Goal: Task Accomplishment & Management: Use online tool/utility

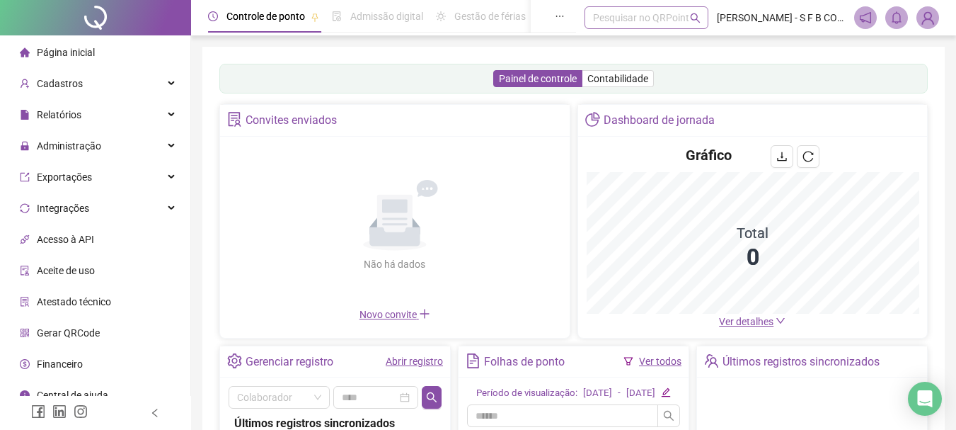
click at [602, 17] on div "Pesquisar no QRPoint" at bounding box center [646, 17] width 124 height 23
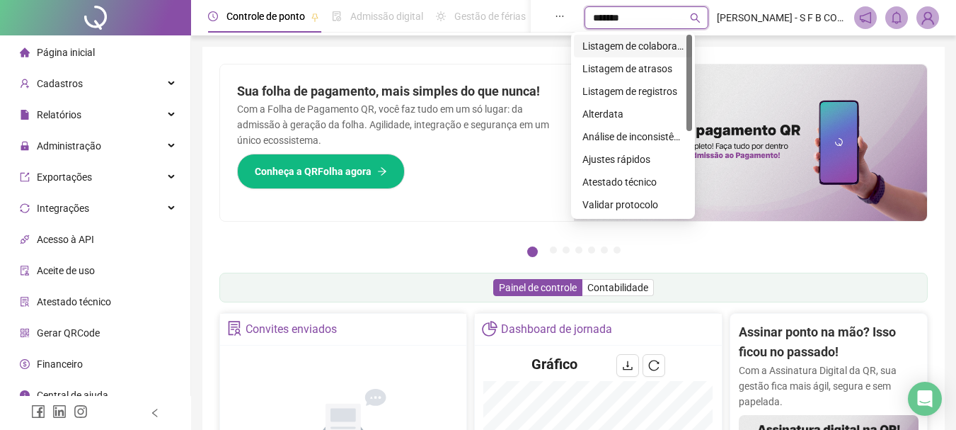
type input "********"
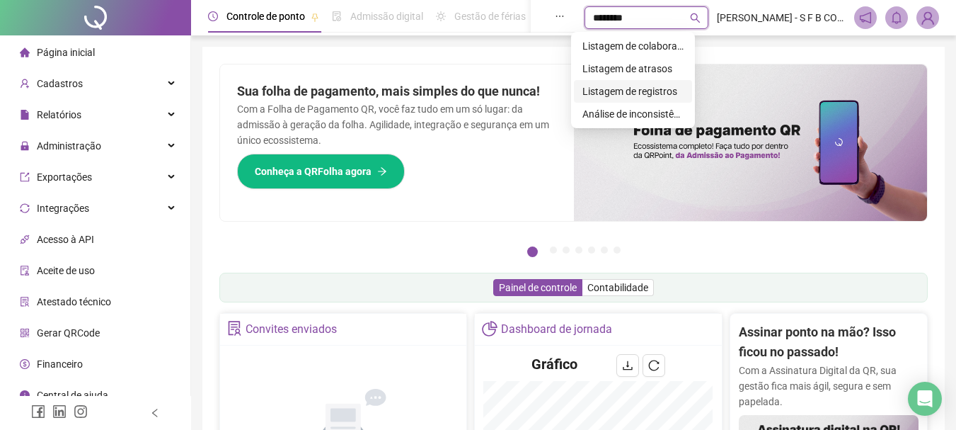
click at [611, 91] on div "Listagem de registros" at bounding box center [632, 91] width 101 height 16
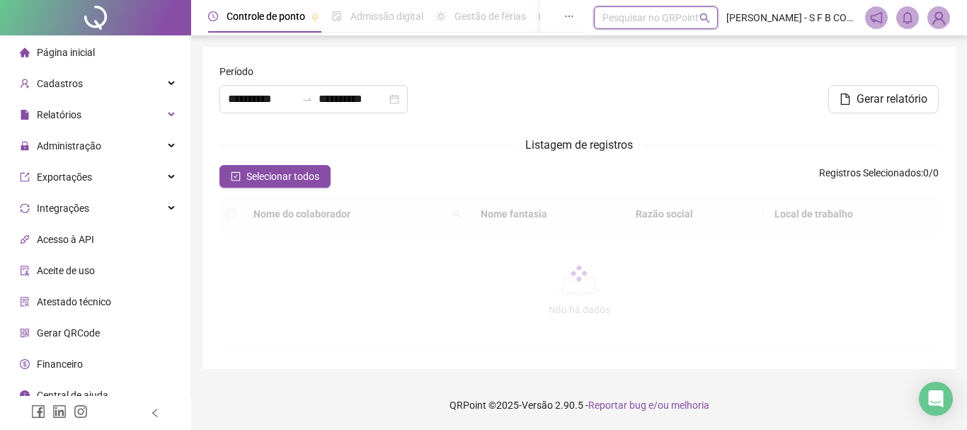
type input "**********"
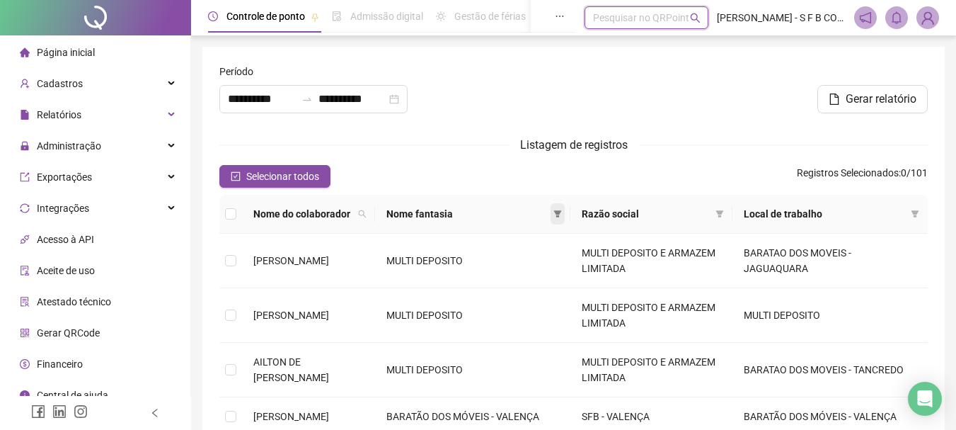
click at [562, 217] on icon "filter" at bounding box center [557, 213] width 8 height 8
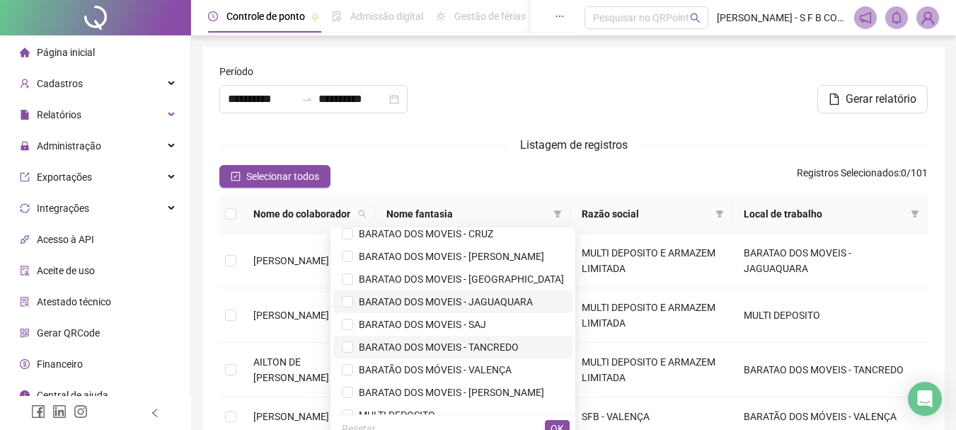
scroll to position [45, 0]
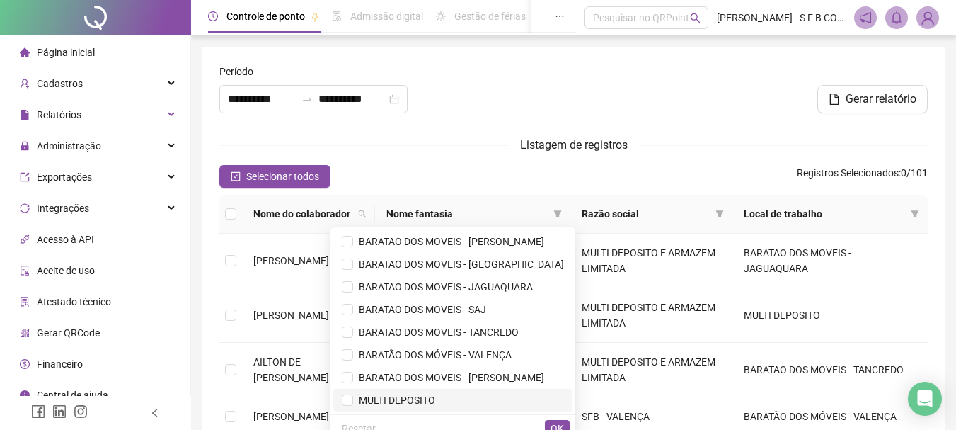
click at [410, 407] on span "MULTI DEPOSITO" at bounding box center [453, 400] width 222 height 16
click at [556, 423] on span "OK" at bounding box center [557, 428] width 13 height 16
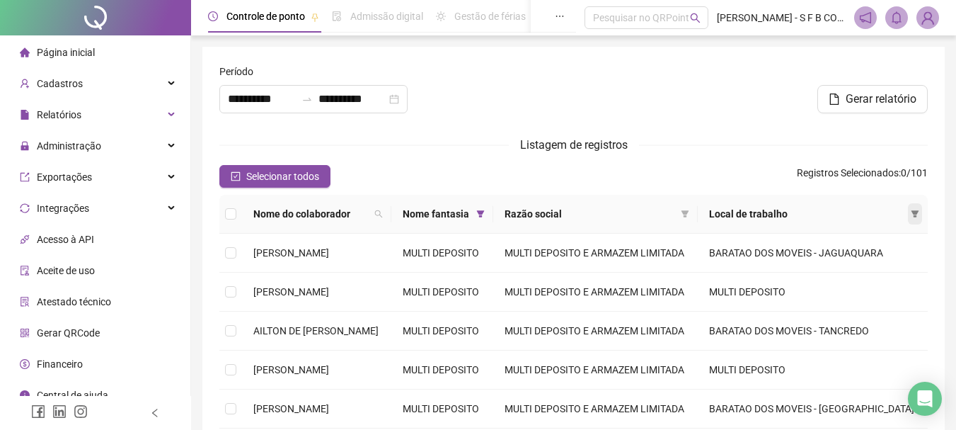
click at [913, 217] on icon "filter" at bounding box center [915, 213] width 8 height 7
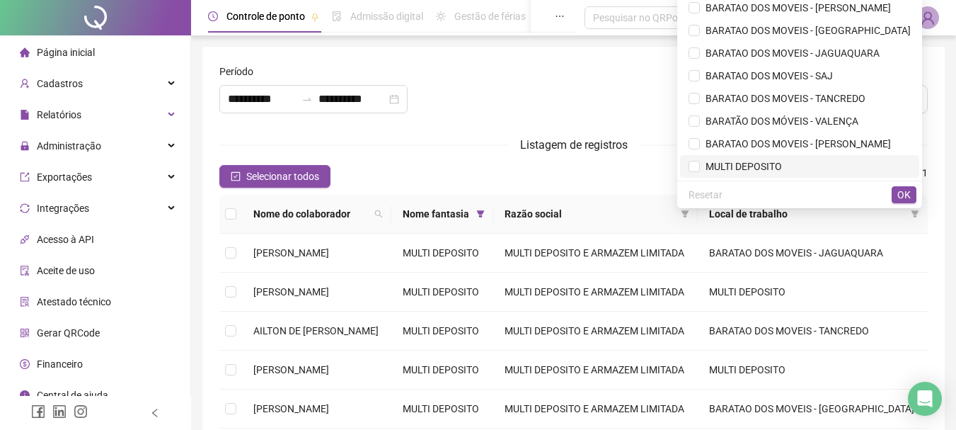
click at [782, 156] on li "MULTI DEPOSITO" at bounding box center [799, 166] width 239 height 23
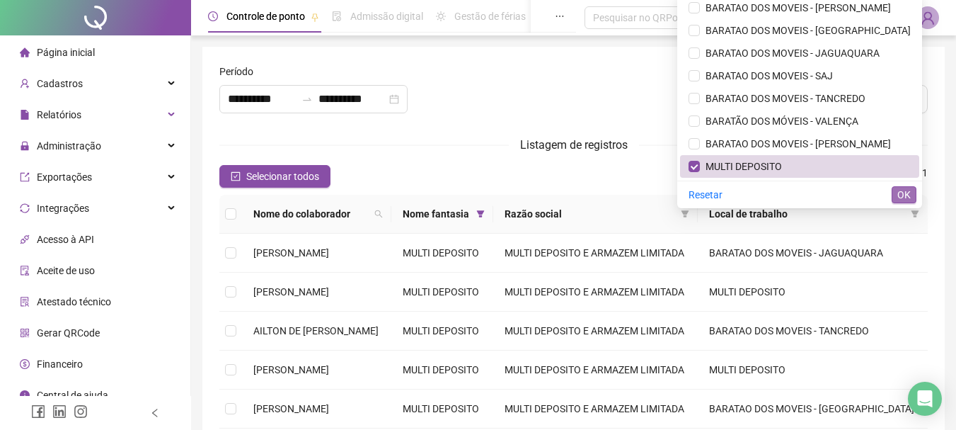
click at [899, 190] on span "OK" at bounding box center [903, 195] width 13 height 16
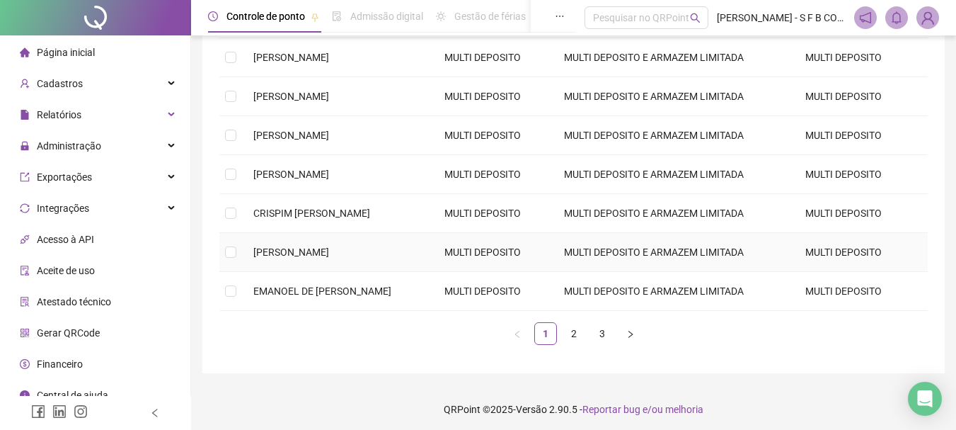
scroll to position [33, 0]
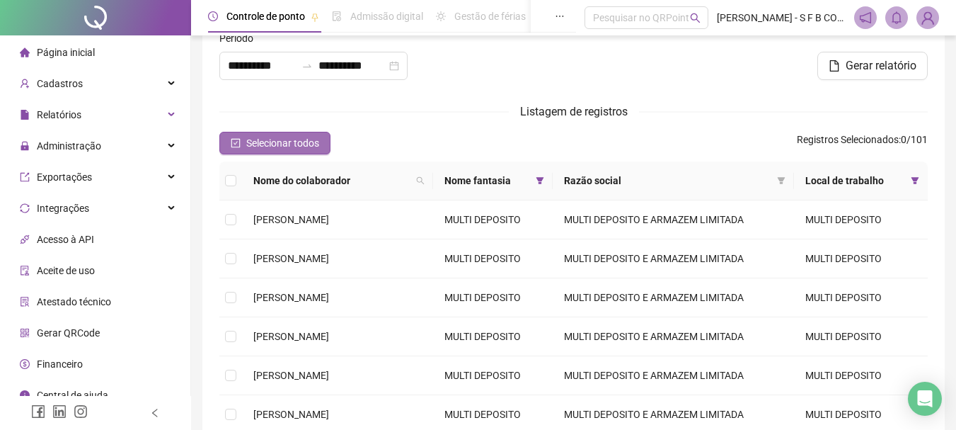
click at [282, 144] on span "Selecionar todos" at bounding box center [282, 143] width 73 height 16
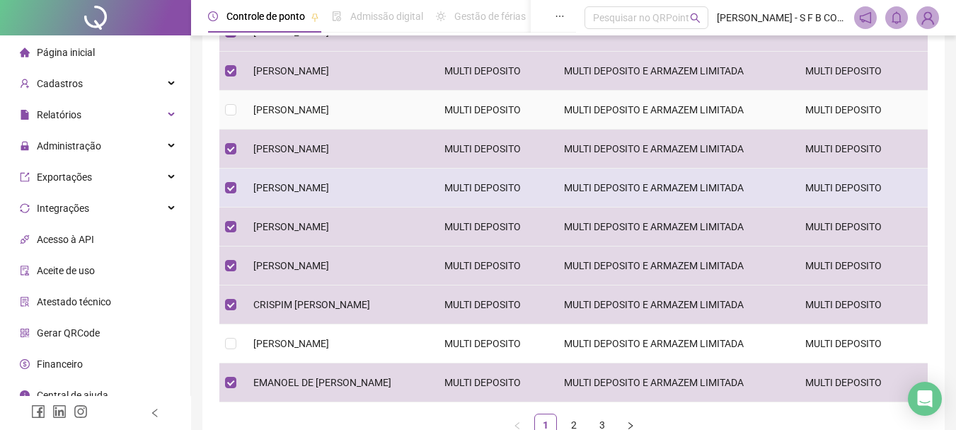
scroll to position [246, 0]
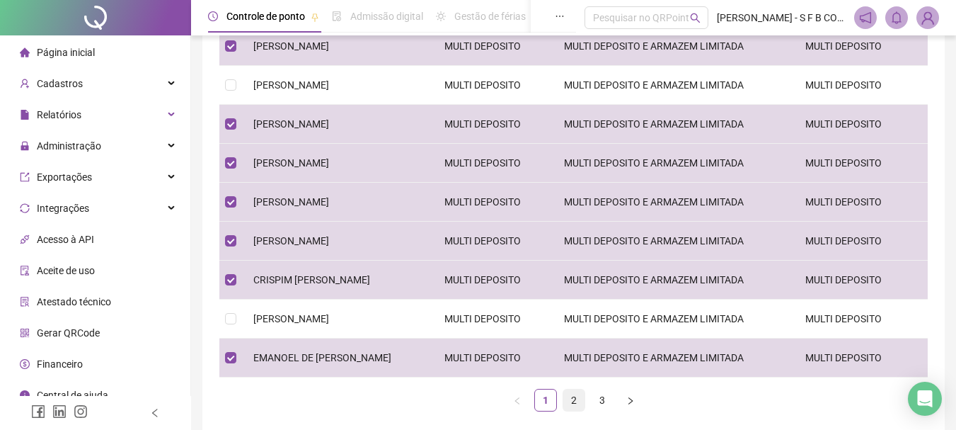
click at [570, 393] on link "2" at bounding box center [573, 399] width 21 height 21
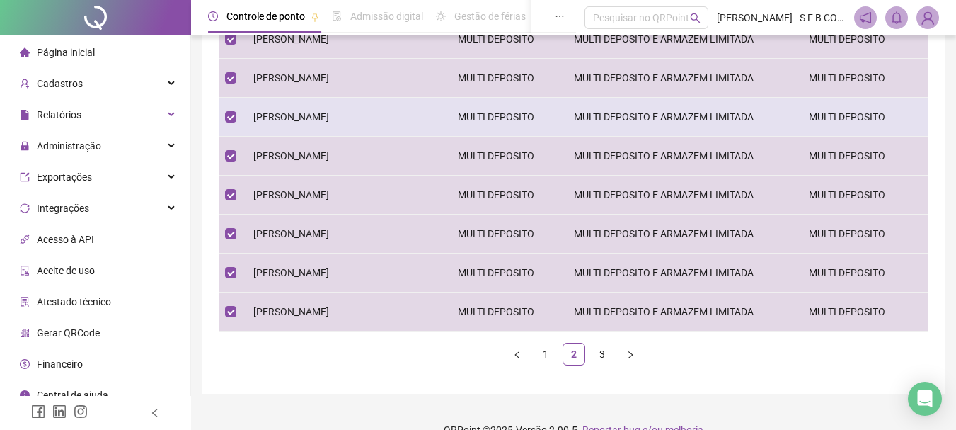
scroll to position [316, 0]
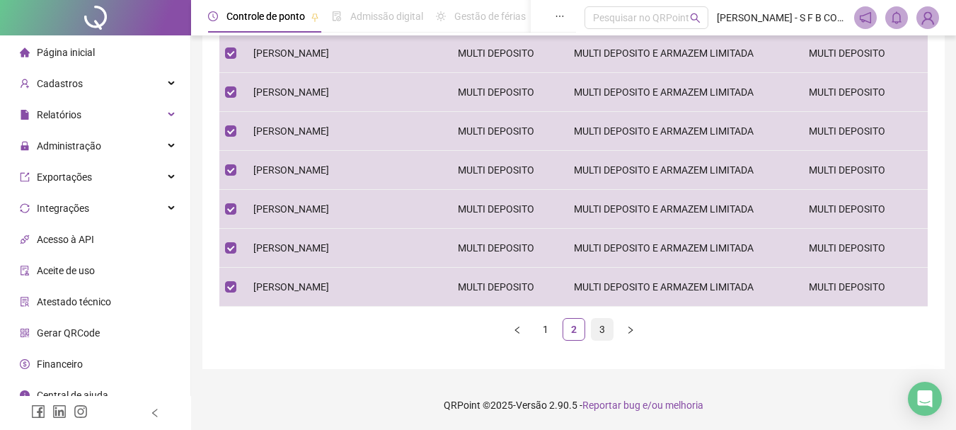
click at [606, 334] on link "3" at bounding box center [602, 328] width 21 height 21
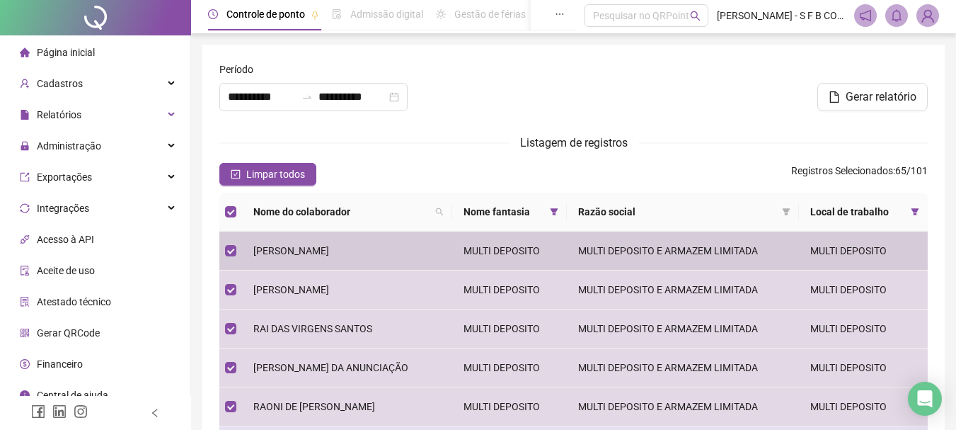
scroll to position [0, 0]
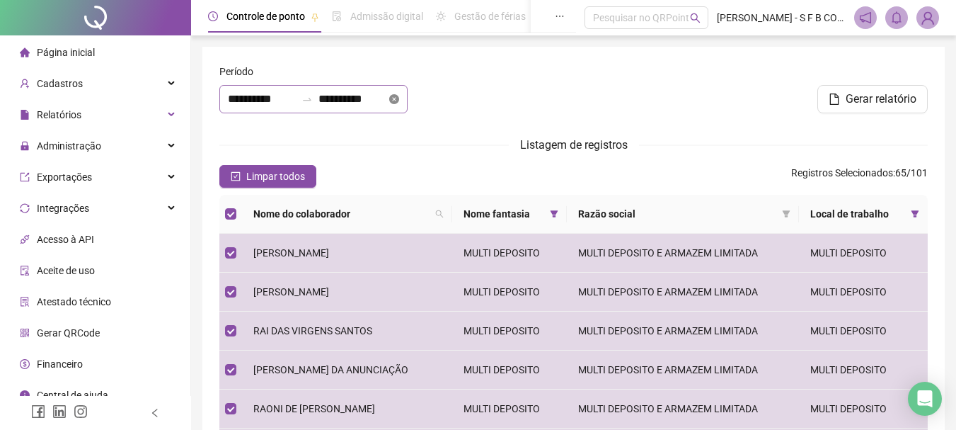
click at [399, 99] on icon "close-circle" at bounding box center [394, 99] width 10 height 10
click at [252, 99] on input at bounding box center [262, 99] width 68 height 17
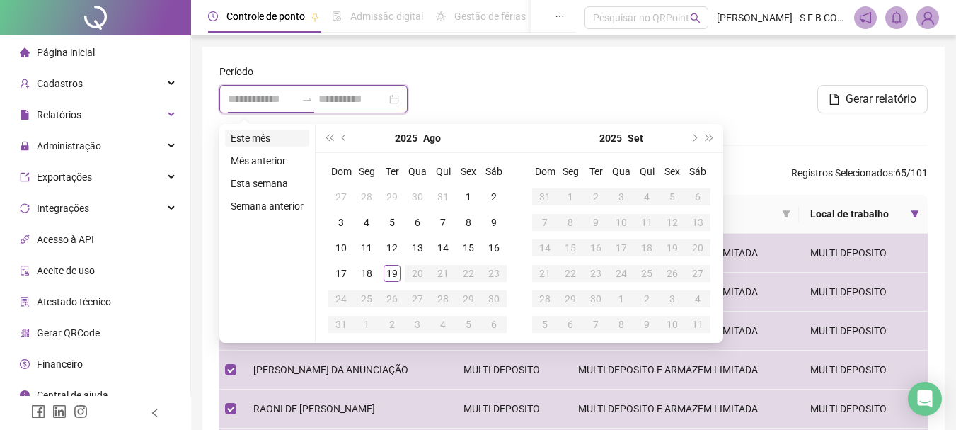
type input "**********"
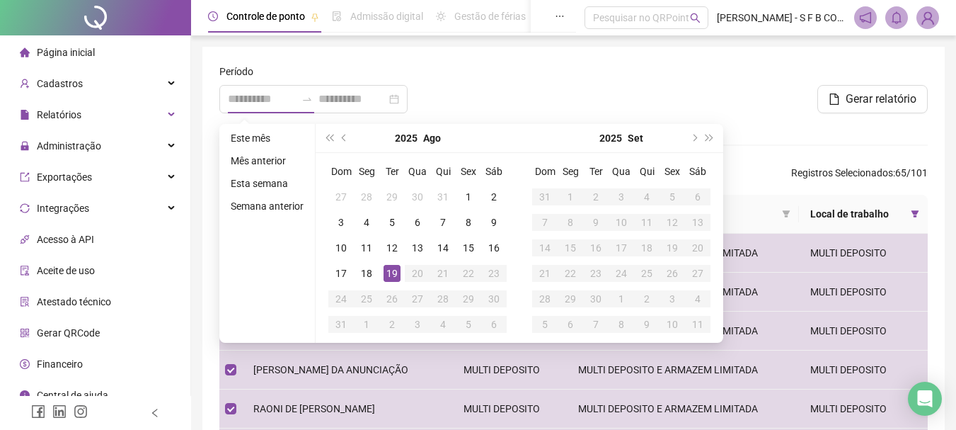
click at [391, 272] on div "19" at bounding box center [392, 273] width 17 height 17
type input "**********"
click at [338, 129] on button "prev-year" at bounding box center [345, 138] width 16 height 28
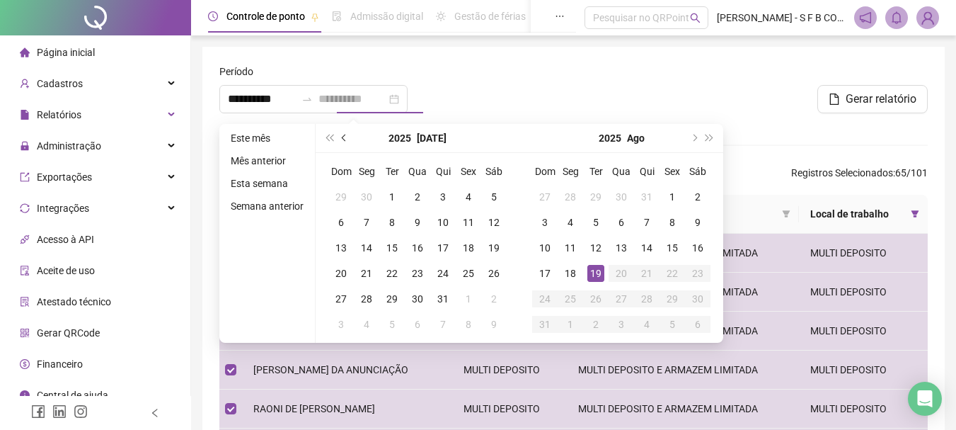
click at [338, 129] on button "prev-year" at bounding box center [345, 138] width 16 height 28
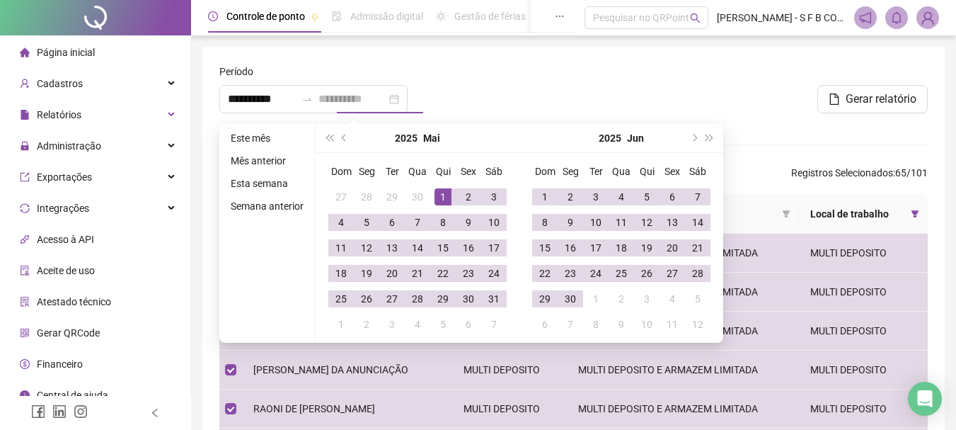
type input "**********"
click at [445, 195] on div "1" at bounding box center [442, 196] width 17 height 17
type input "**********"
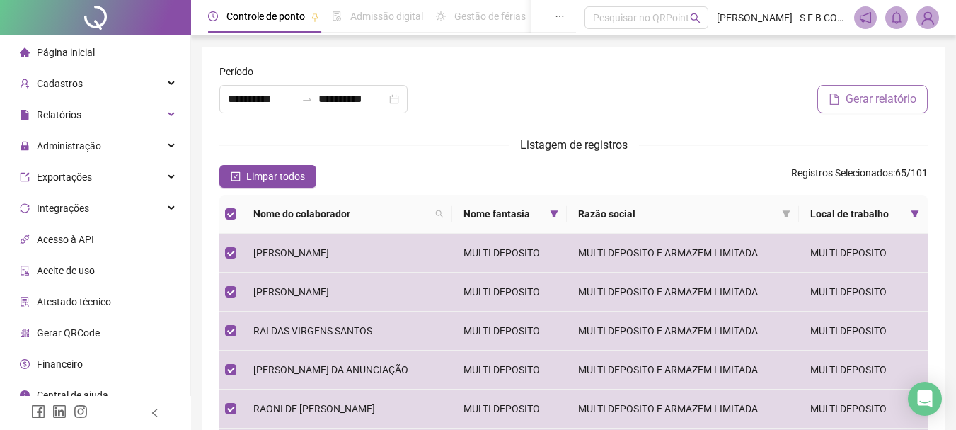
click at [877, 105] on span "Gerar relatório" at bounding box center [881, 99] width 71 height 17
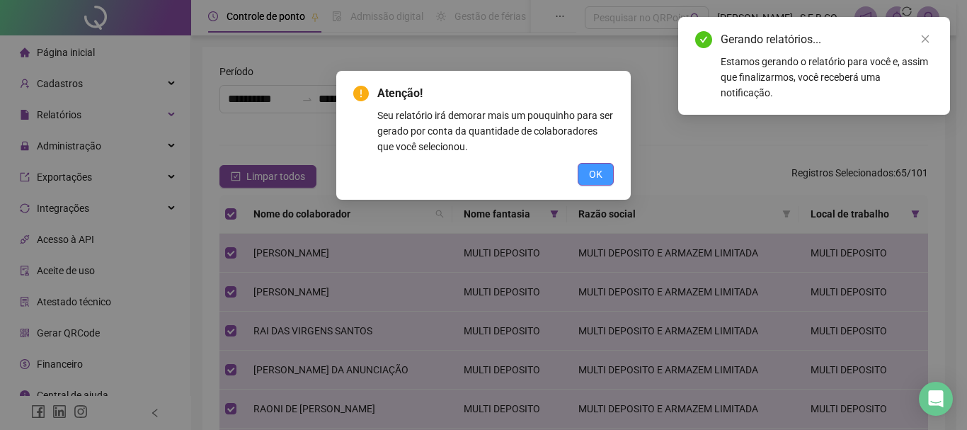
click at [595, 173] on span "OK" at bounding box center [595, 174] width 13 height 16
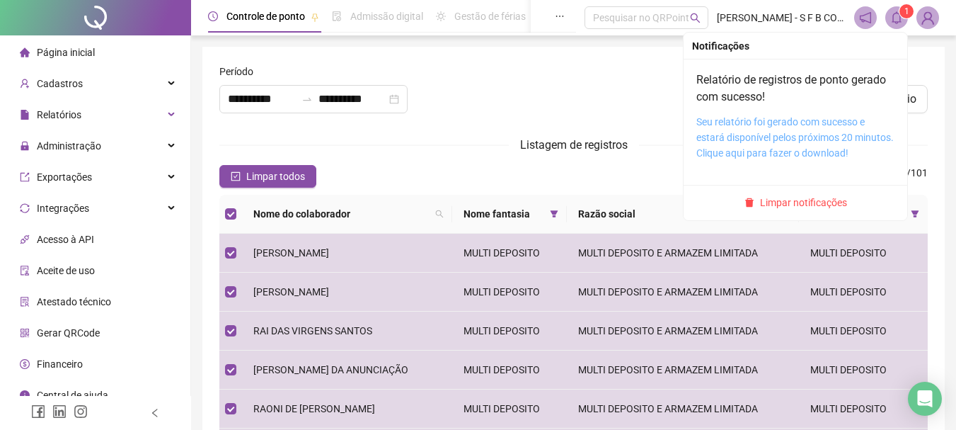
click at [825, 122] on link "Seu relatório foi gerado com sucesso e estará disponível pelos próximos 20 minu…" at bounding box center [794, 137] width 197 height 42
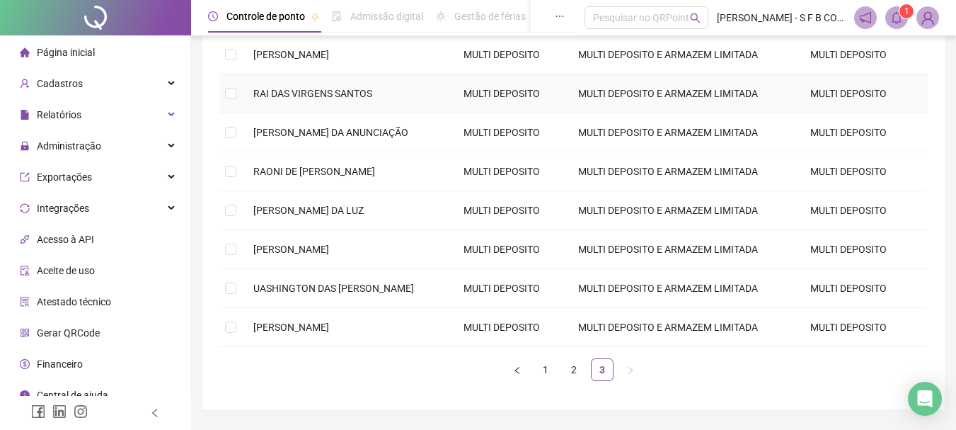
scroll to position [277, 0]
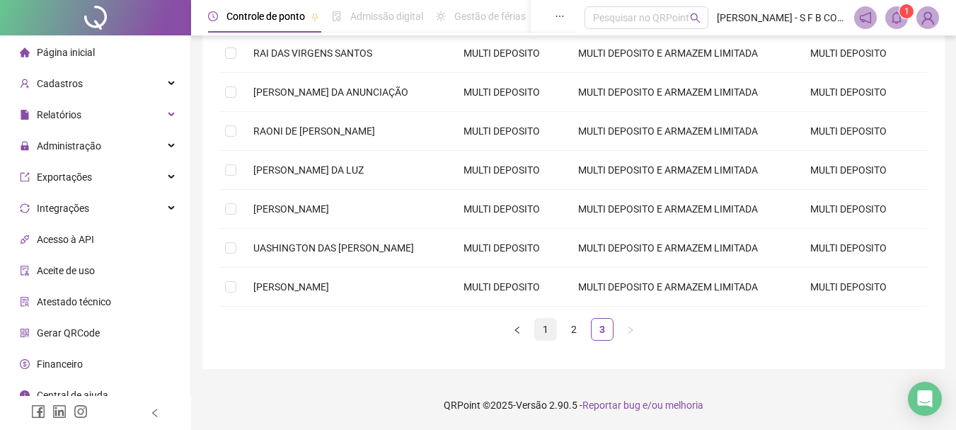
click at [549, 328] on link "1" at bounding box center [545, 328] width 21 height 21
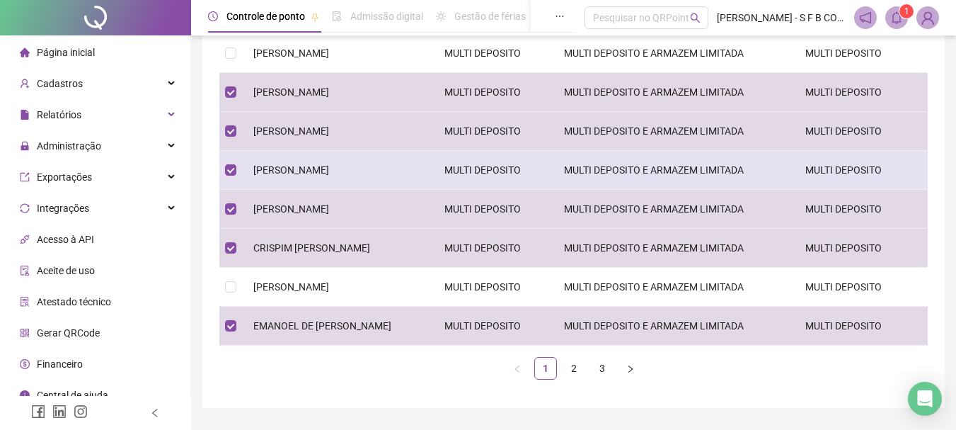
scroll to position [0, 0]
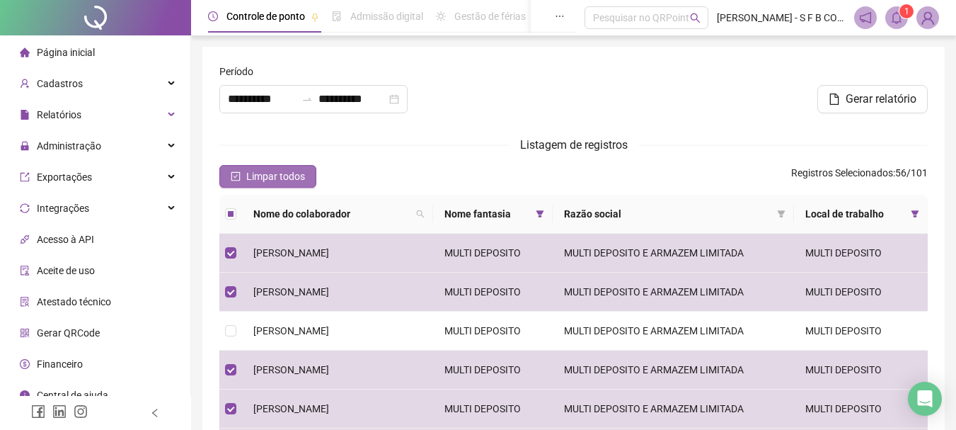
click at [255, 178] on span "Limpar todos" at bounding box center [275, 176] width 59 height 16
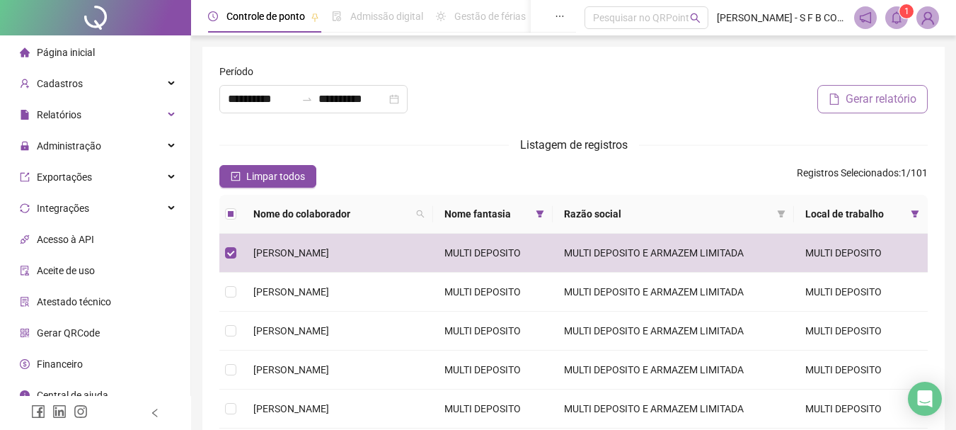
click at [855, 97] on span "Gerar relatório" at bounding box center [881, 99] width 71 height 17
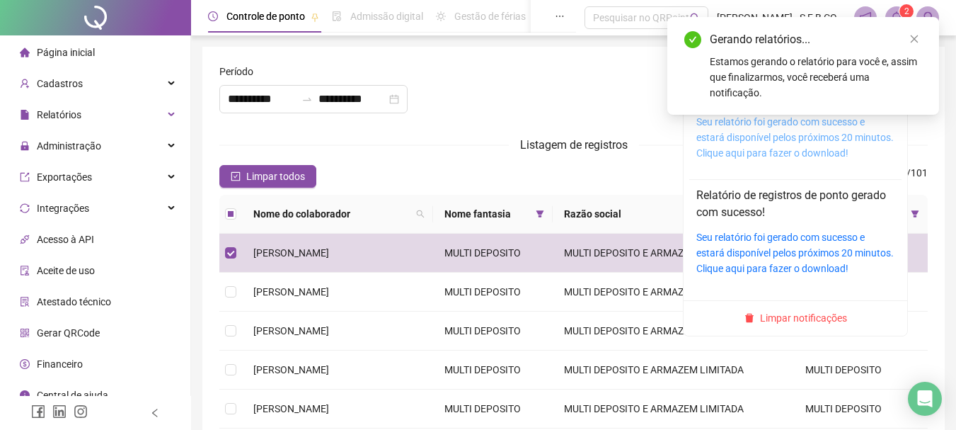
click at [749, 136] on link "Seu relatório foi gerado com sucesso e estará disponível pelos próximos 20 minu…" at bounding box center [794, 137] width 197 height 42
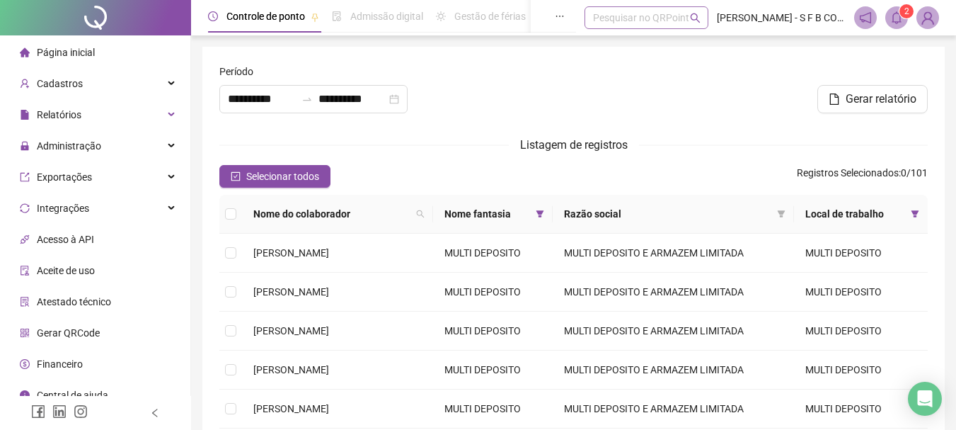
click at [632, 16] on div "Pesquisar no QRPoint" at bounding box center [646, 17] width 124 height 23
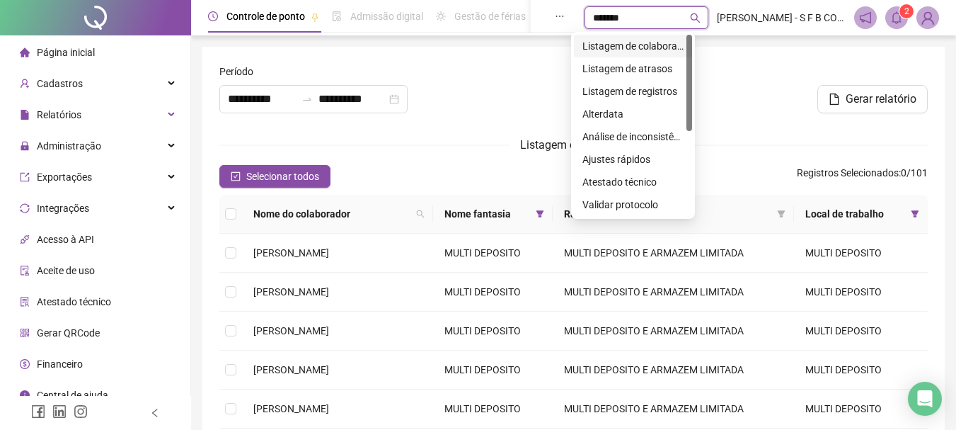
type input "********"
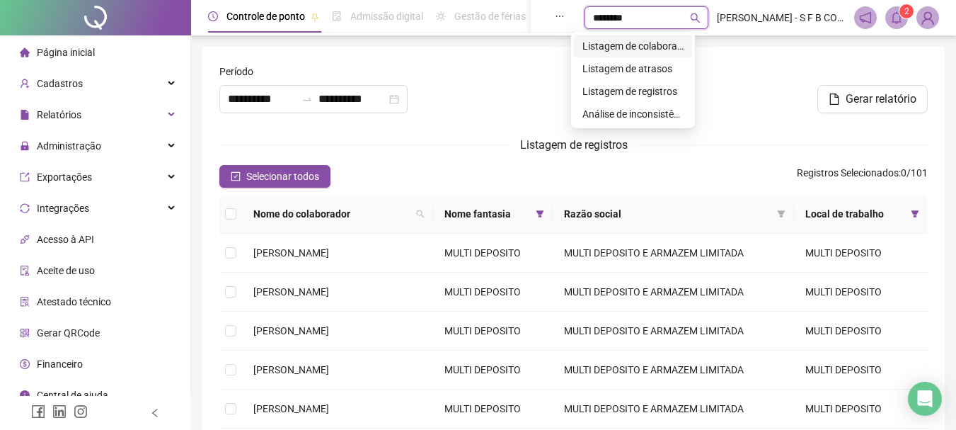
click at [633, 50] on div "Listagem de colaboradores" at bounding box center [632, 46] width 101 height 16
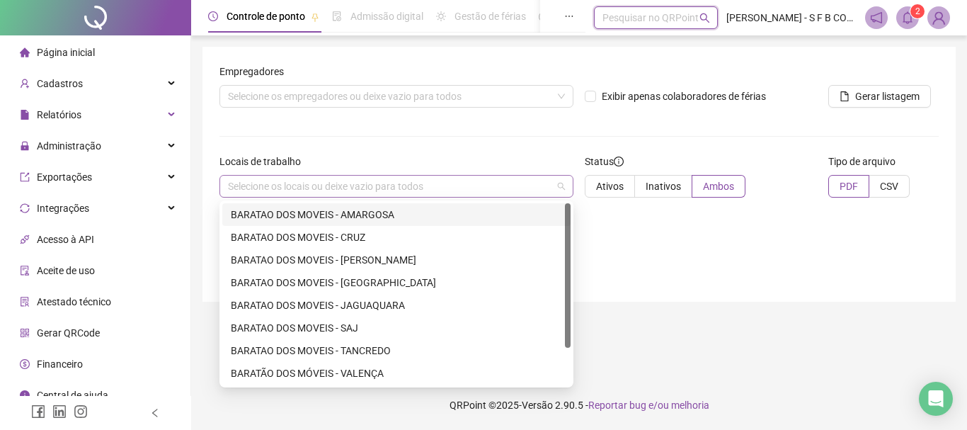
click at [340, 188] on div "Selecione os locais ou deixe vazio para todos" at bounding box center [396, 186] width 354 height 23
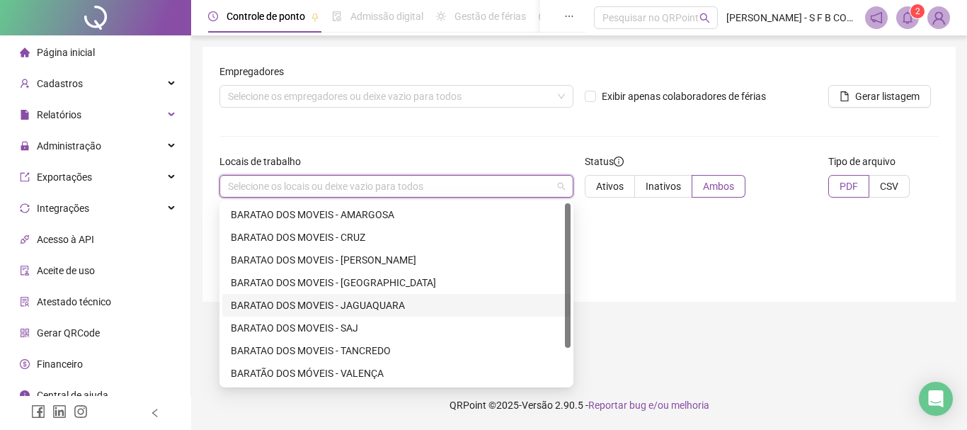
scroll to position [45, 0]
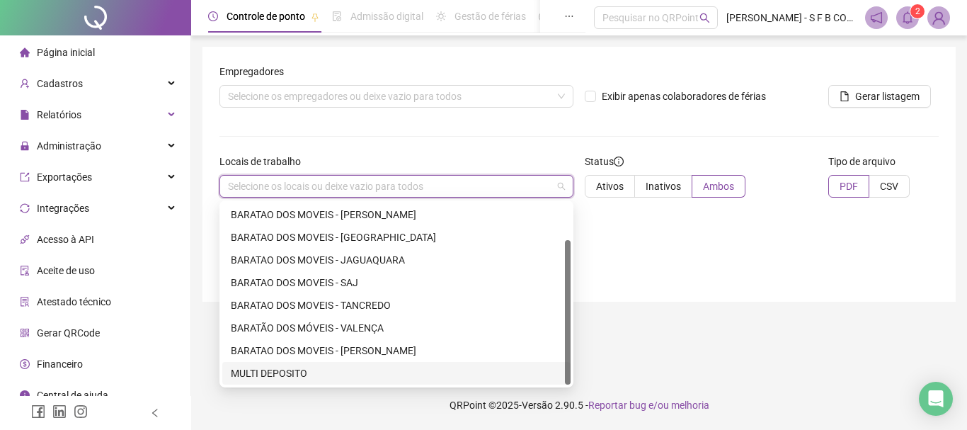
click at [300, 373] on div "MULTI DEPOSITO" at bounding box center [396, 373] width 331 height 16
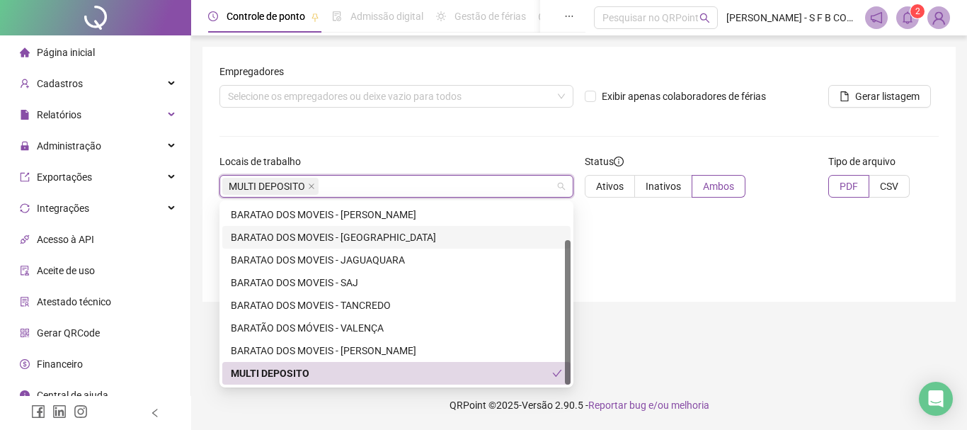
click at [669, 255] on div "Empregadores Selecione os empregadores ou deixe vazio para todos Exibir apenas …" at bounding box center [578, 174] width 753 height 255
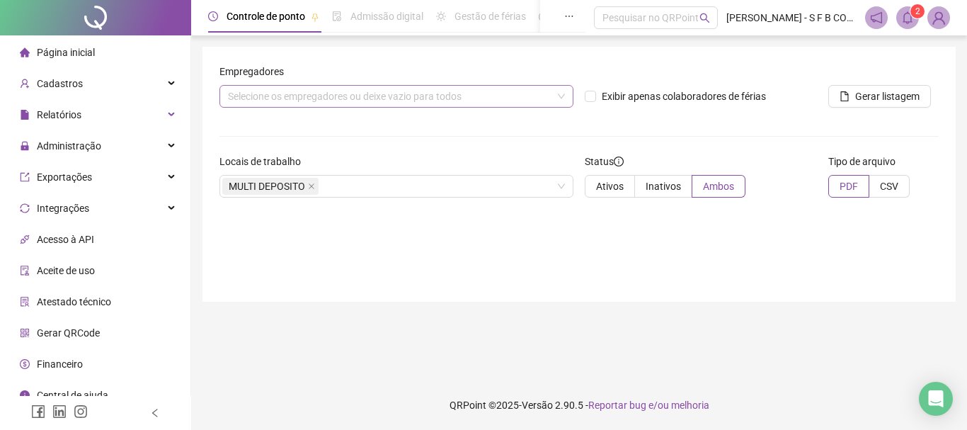
click at [454, 101] on div "Selecione os empregadores ou deixe vazio para todos" at bounding box center [396, 96] width 354 height 23
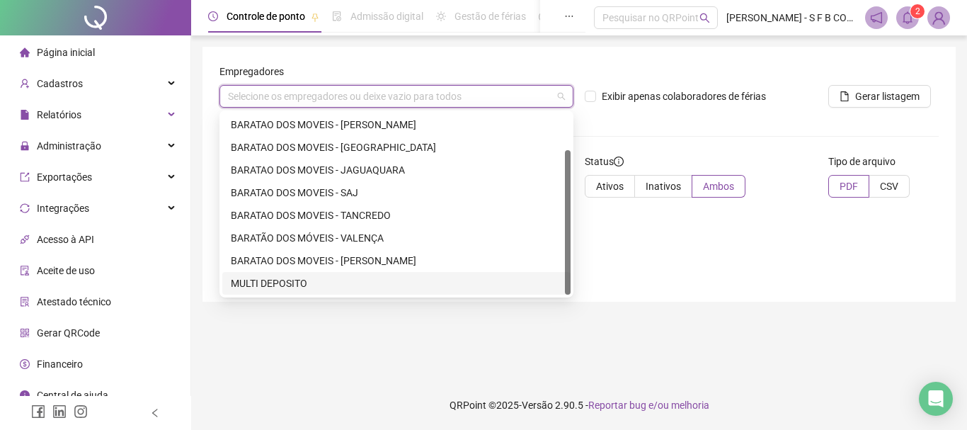
click at [323, 278] on div "MULTI DEPOSITO" at bounding box center [396, 283] width 331 height 16
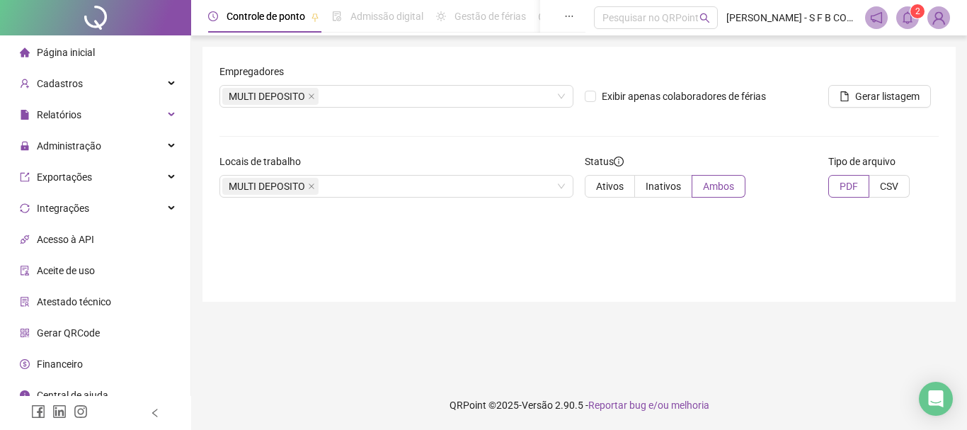
click at [640, 126] on form "Empregadores MULTI DEPOSITO Exibir apenas colaboradores de férias Gerar listage…" at bounding box center [578, 136] width 719 height 145
click at [875, 98] on span "Gerar listagem" at bounding box center [887, 96] width 64 height 16
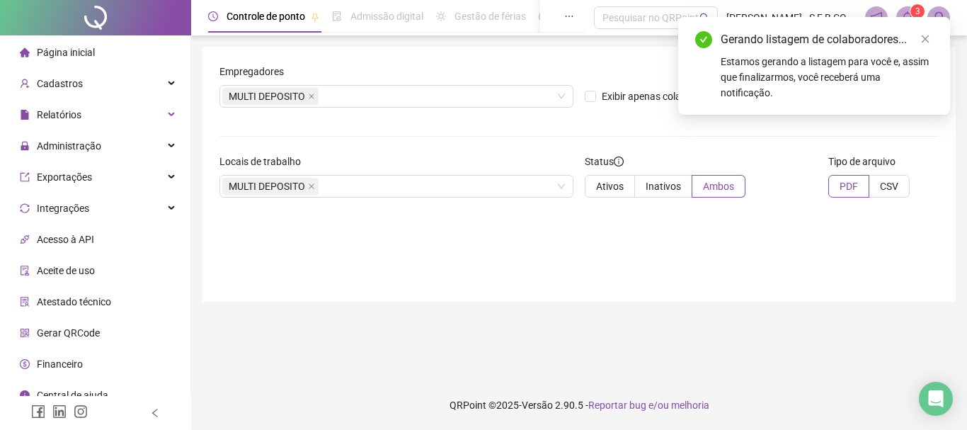
click at [902, 13] on icon "bell" at bounding box center [907, 17] width 13 height 13
click at [814, 126] on form "Empregadores MULTI DEPOSITO Exibir apenas colaboradores de férias Gerar listage…" at bounding box center [578, 136] width 719 height 145
click at [923, 40] on icon "close" at bounding box center [925, 39] width 10 height 10
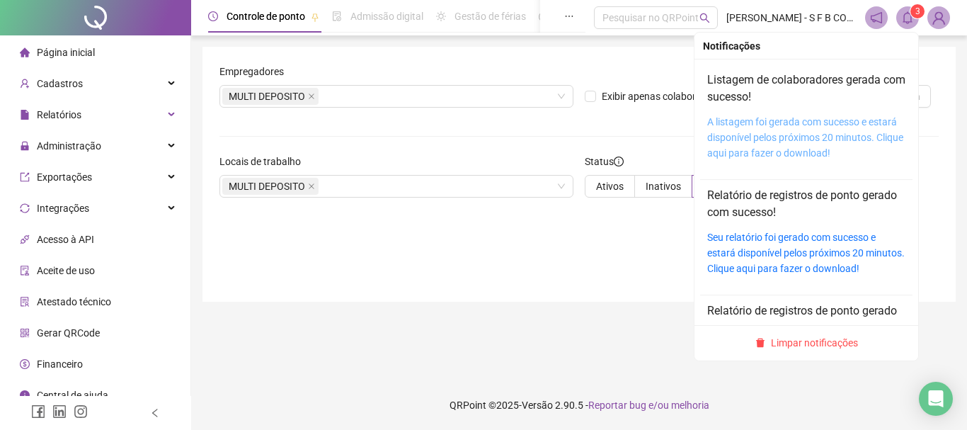
click at [804, 125] on link "A listagem foi gerada com sucesso e estará disponível pelos próximos 20 minutos…" at bounding box center [805, 137] width 196 height 42
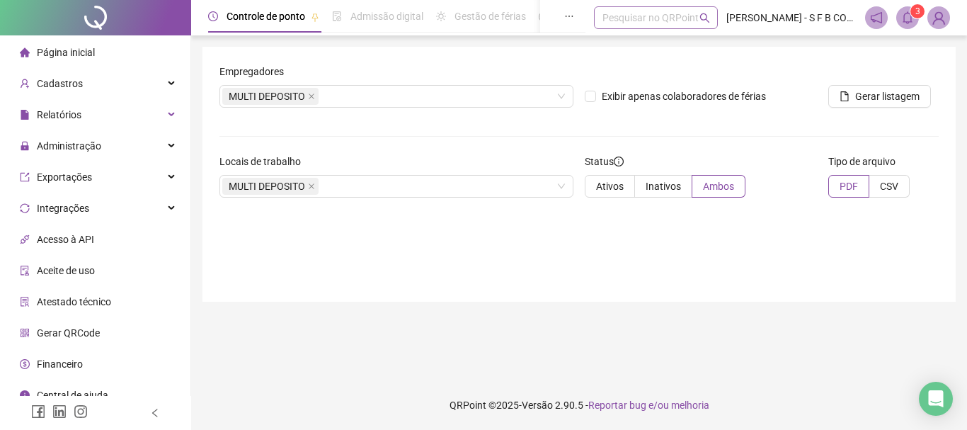
click at [606, 21] on div "Pesquisar no QRPoint" at bounding box center [656, 17] width 124 height 23
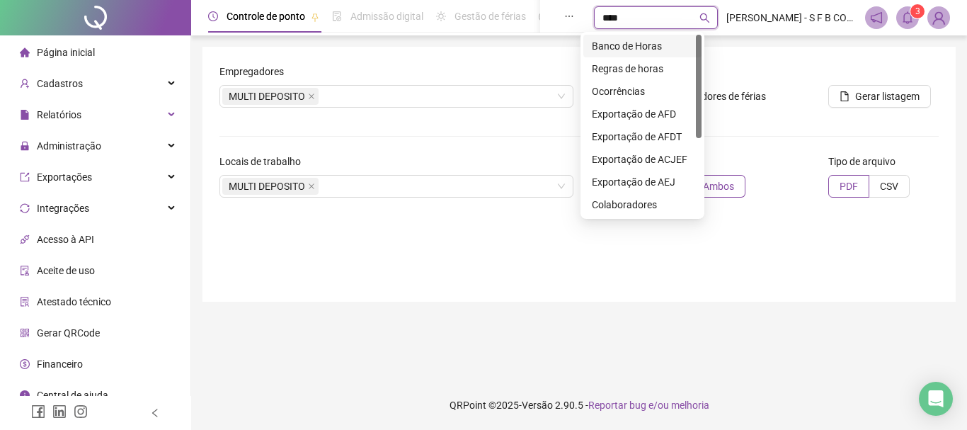
type input "*****"
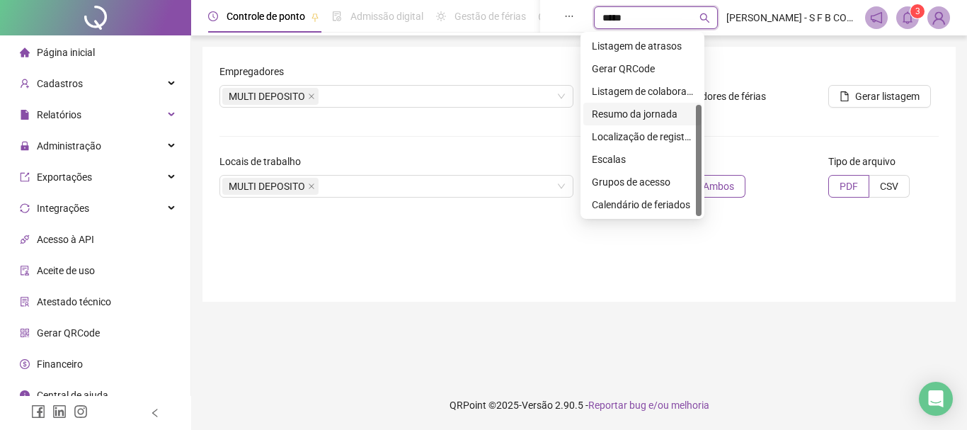
click at [628, 119] on div "Resumo da jornada" at bounding box center [642, 114] width 101 height 16
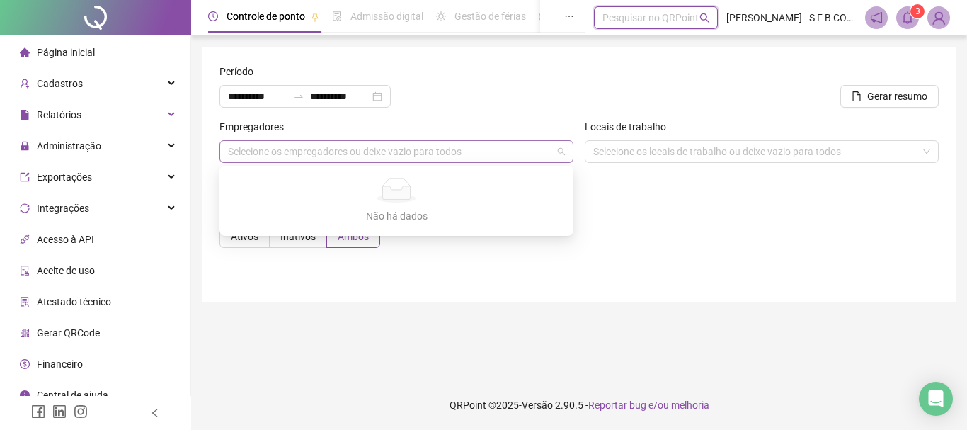
click at [381, 147] on div "Selecione os empregadores ou deixe vazio para todos" at bounding box center [396, 151] width 354 height 23
type input "***"
click at [606, 149] on div "Selecione os locais de trabalho ou deixe vazio para todos" at bounding box center [761, 151] width 354 height 23
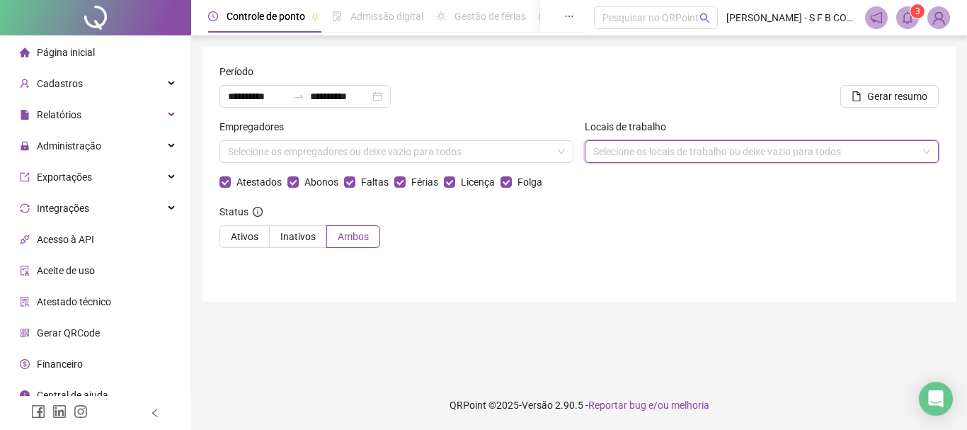
click at [923, 147] on div "Selecione os locais de trabalho ou deixe vazio para todos" at bounding box center [761, 151] width 354 height 23
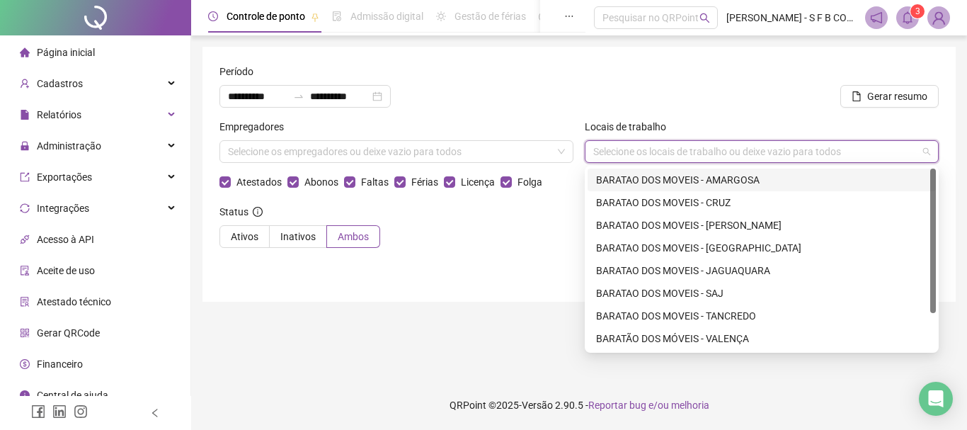
click at [921, 149] on div "Selecione os locais de trabalho ou deixe vazio para todos" at bounding box center [761, 151] width 354 height 23
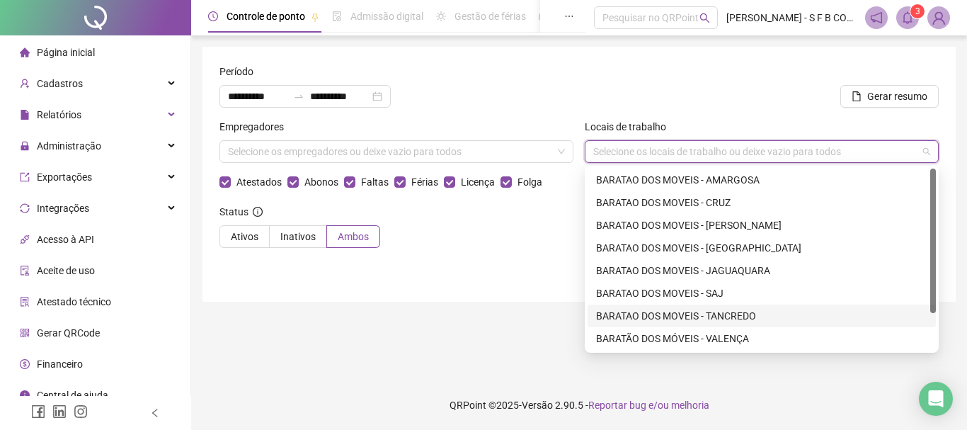
scroll to position [45, 0]
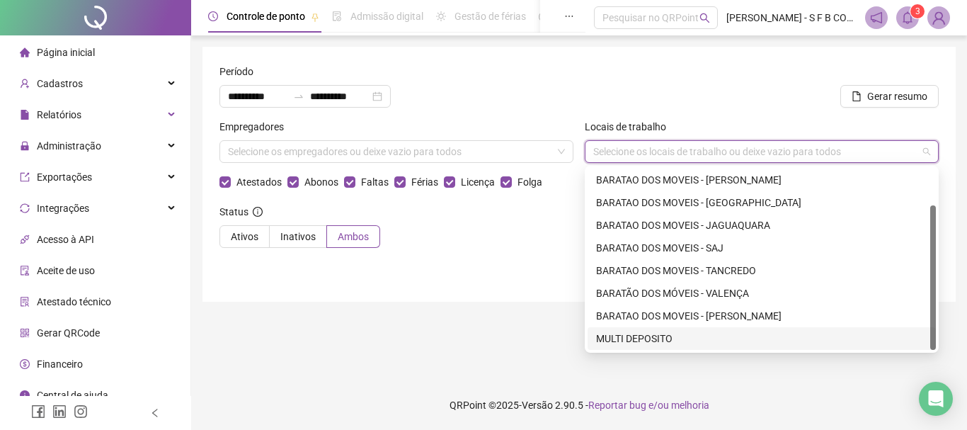
click at [684, 335] on div "MULTI DEPOSITO" at bounding box center [761, 338] width 331 height 16
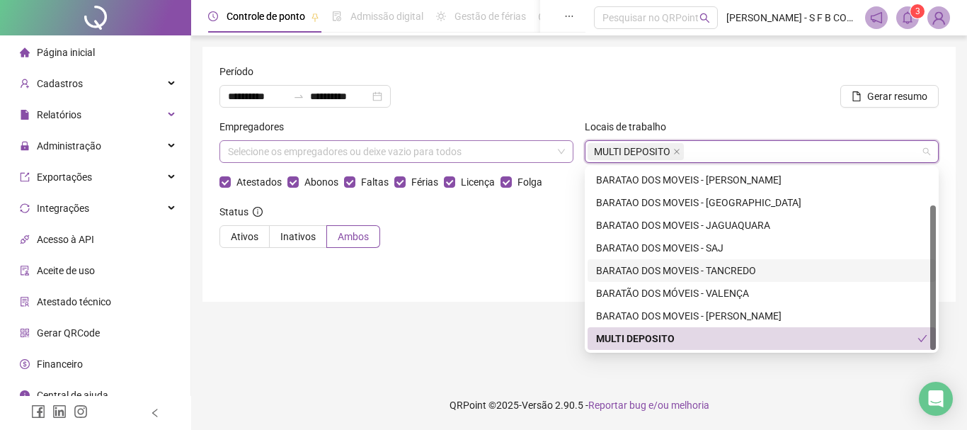
click at [560, 155] on div "Selecione os empregadores ou deixe vazio para todos" at bounding box center [396, 151] width 354 height 23
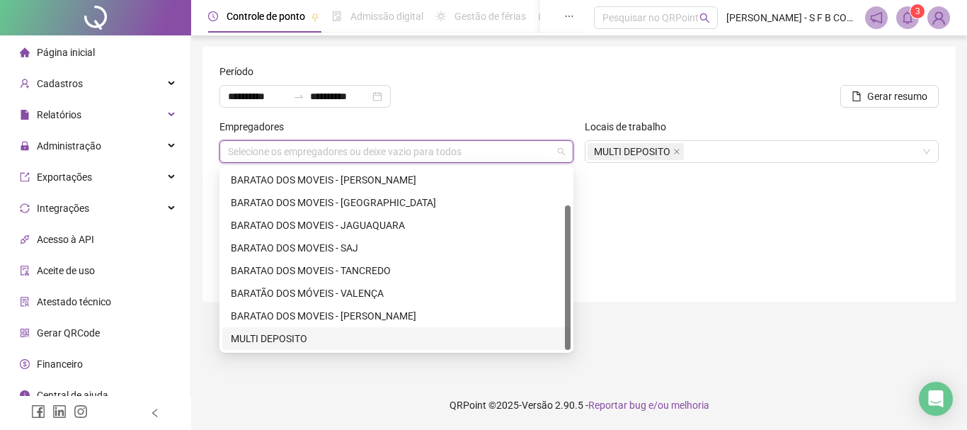
click at [371, 338] on div "MULTI DEPOSITO" at bounding box center [396, 338] width 331 height 16
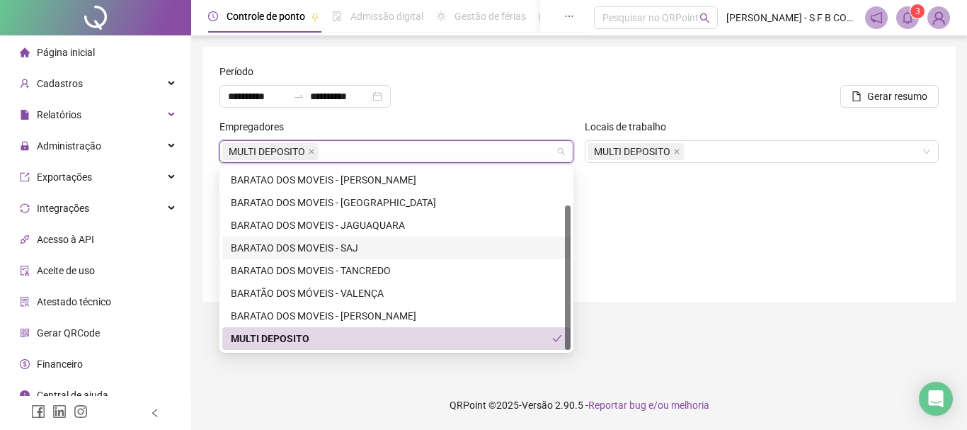
click at [687, 234] on div "Status Ativos Inativos Ambos" at bounding box center [578, 231] width 719 height 55
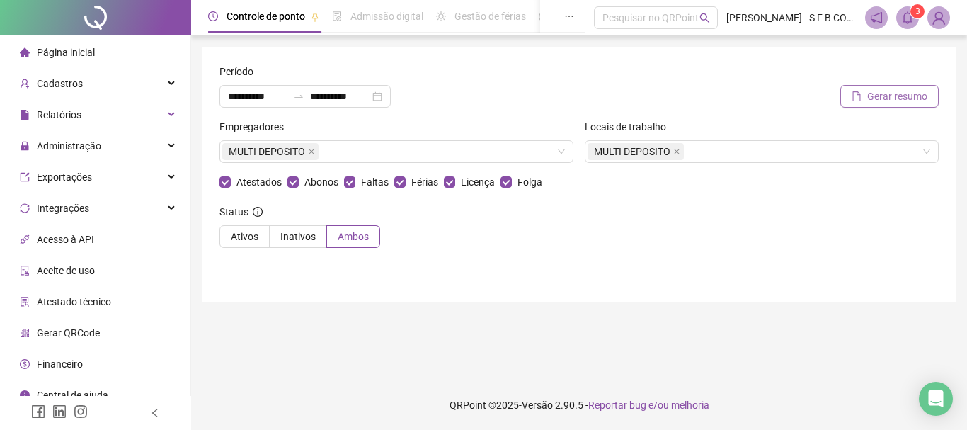
click at [853, 98] on icon "file" at bounding box center [856, 96] width 10 height 10
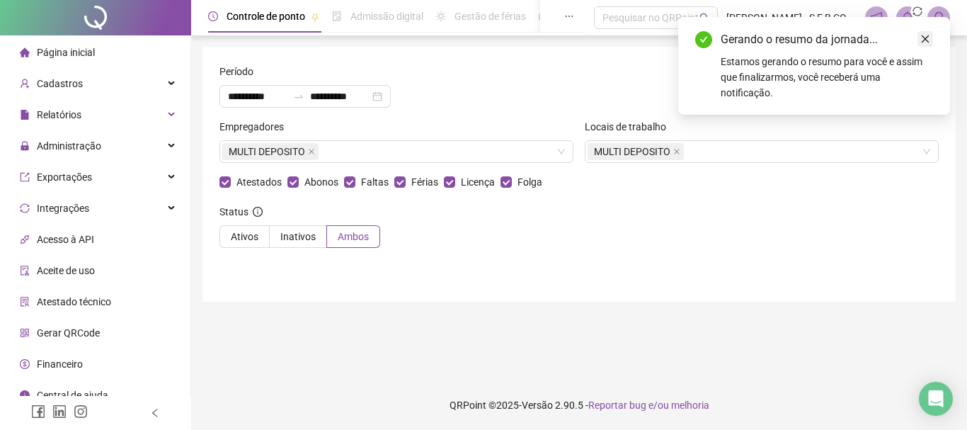
click at [920, 36] on icon "close" at bounding box center [925, 39] width 10 height 10
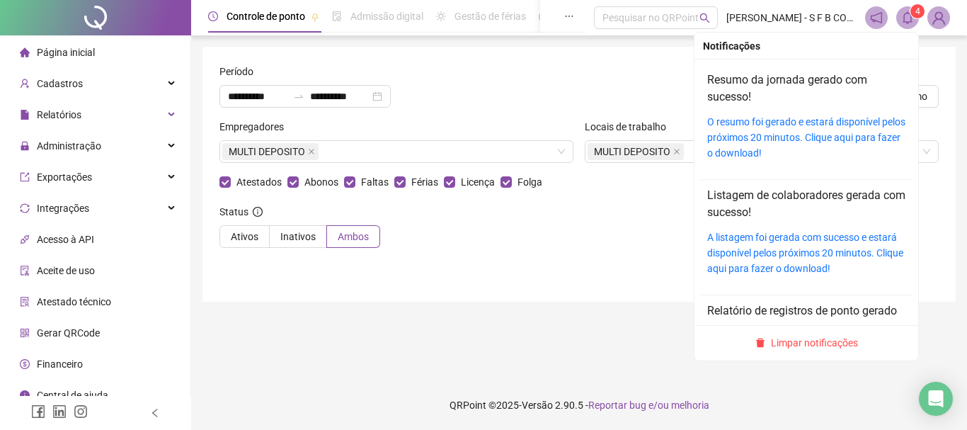
click at [901, 18] on icon "bell" at bounding box center [907, 17] width 13 height 13
click at [754, 120] on link "O resumo foi gerado e estará disponível pelos próximos 20 minutos. Clique aqui …" at bounding box center [806, 137] width 198 height 42
